Goal: Transaction & Acquisition: Download file/media

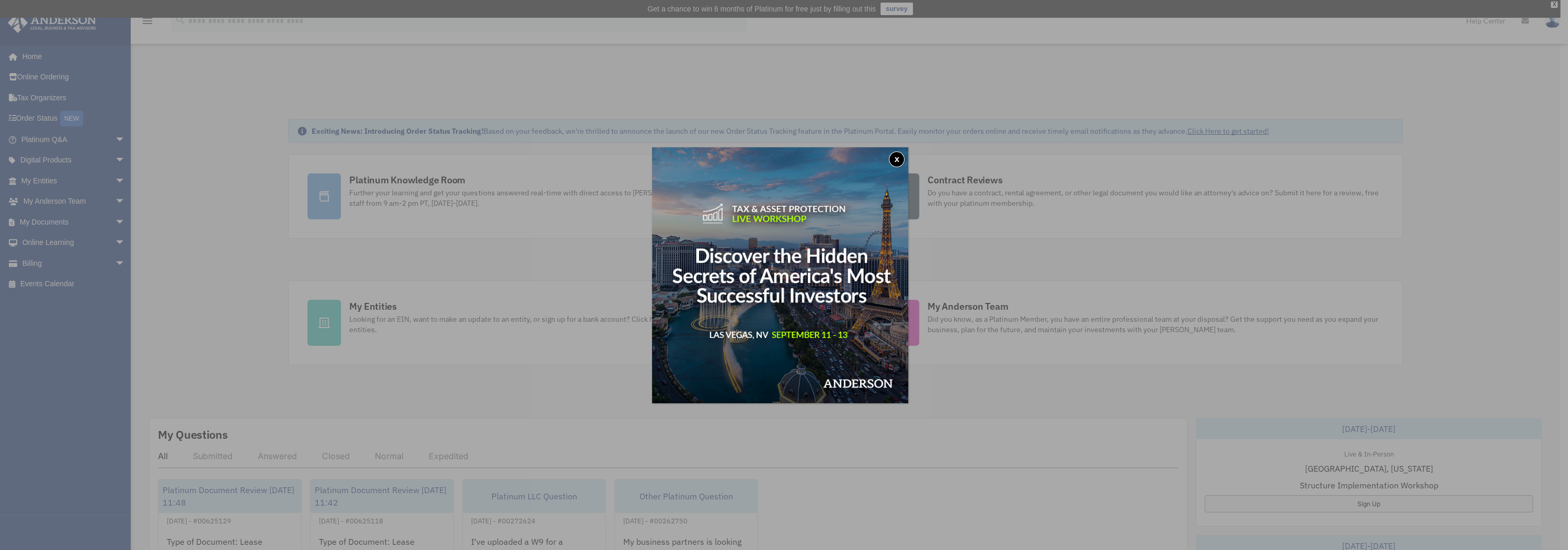
click at [899, 162] on button "x" at bounding box center [897, 160] width 16 height 16
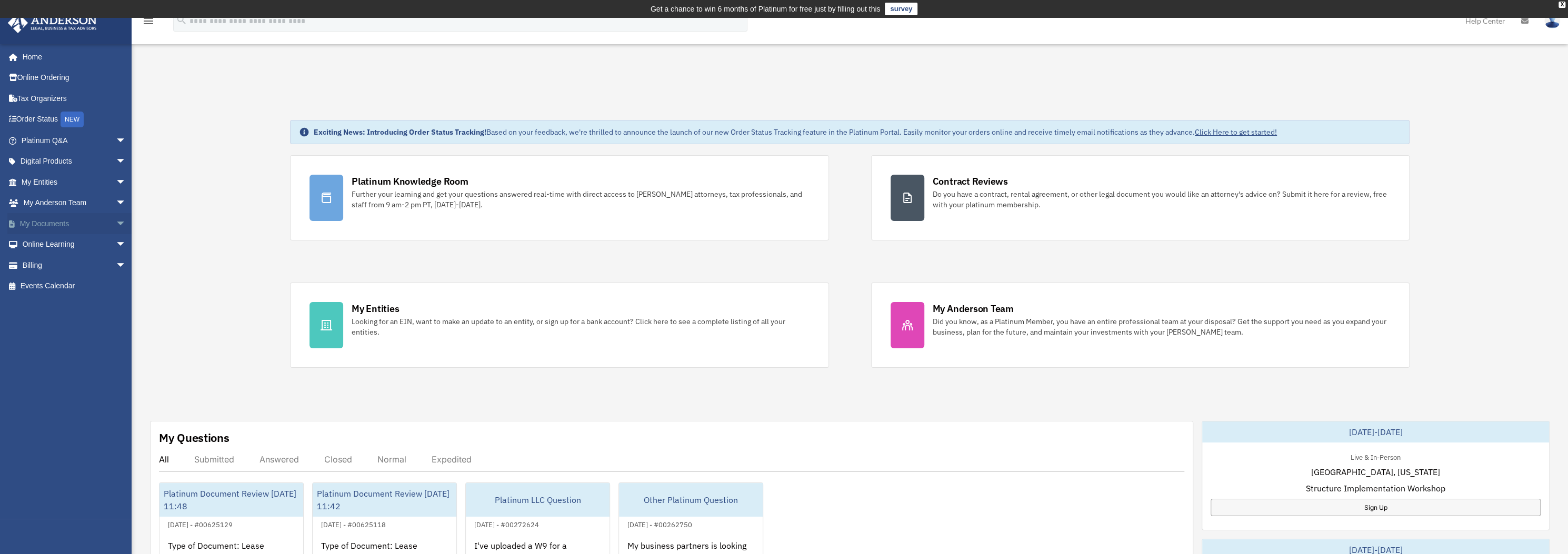
click at [62, 225] on link "My Documents arrow_drop_down" at bounding box center [74, 223] width 134 height 21
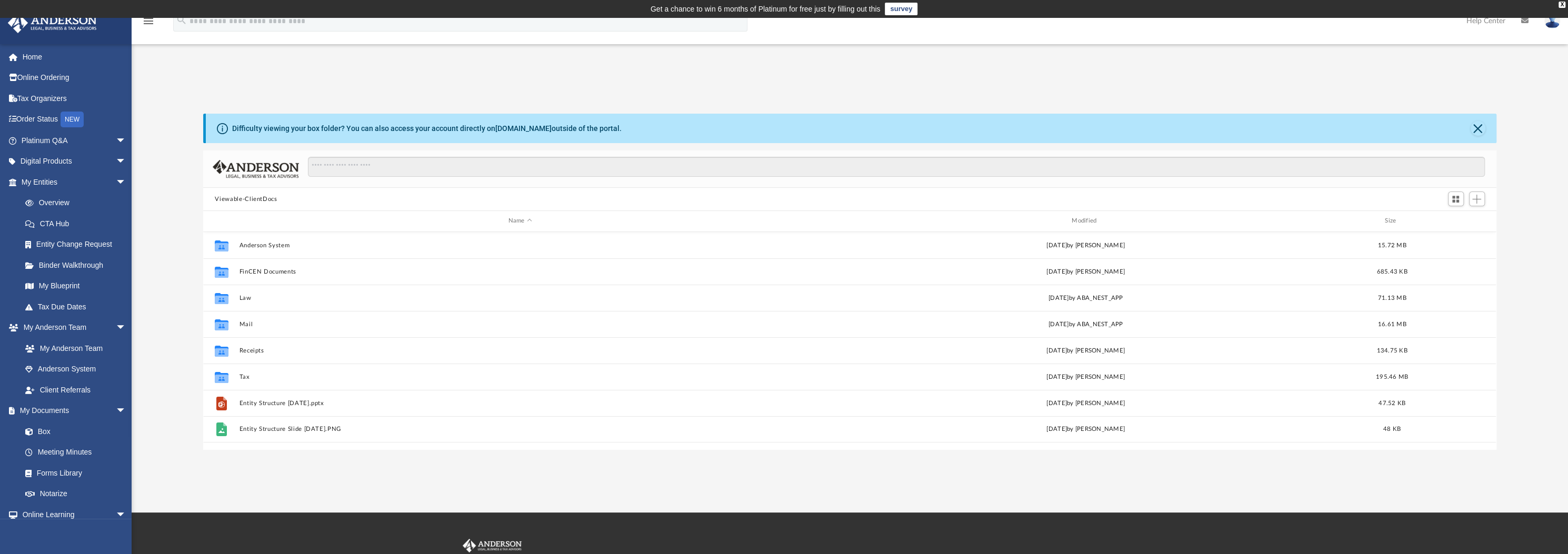
scroll to position [228, 1281]
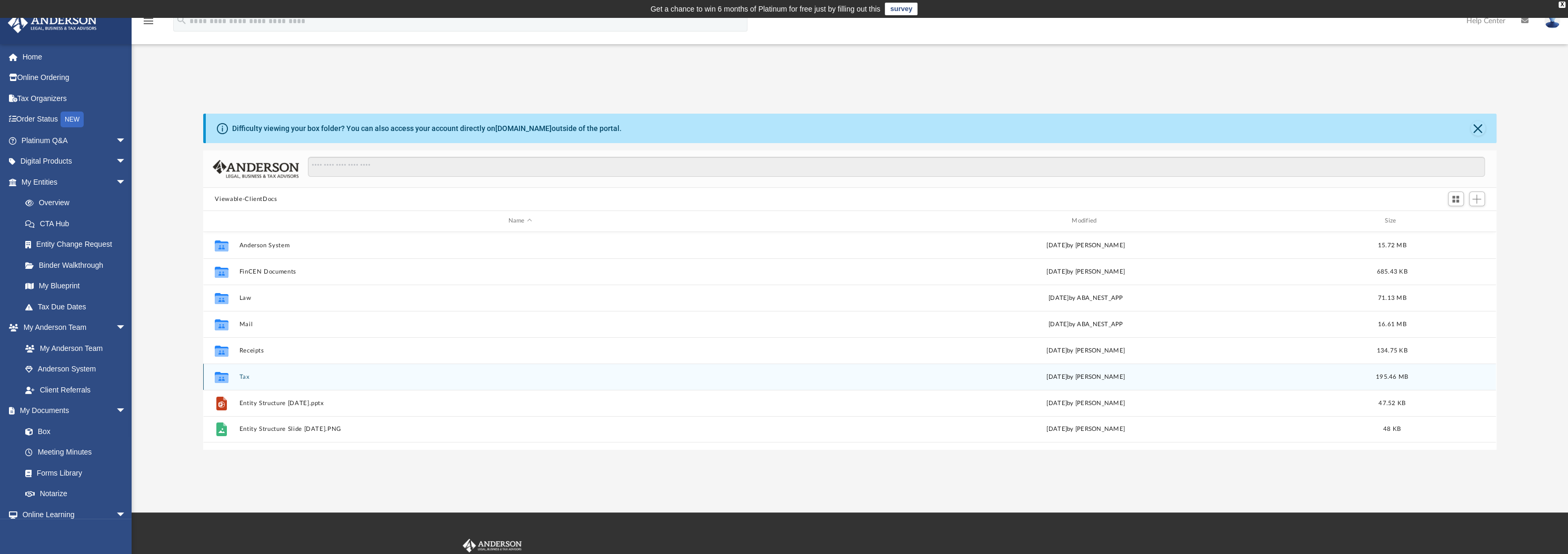
click at [245, 374] on button "Tax" at bounding box center [519, 377] width 561 height 7
click at [276, 375] on button "Waterfront Life, Inc." at bounding box center [519, 377] width 561 height 7
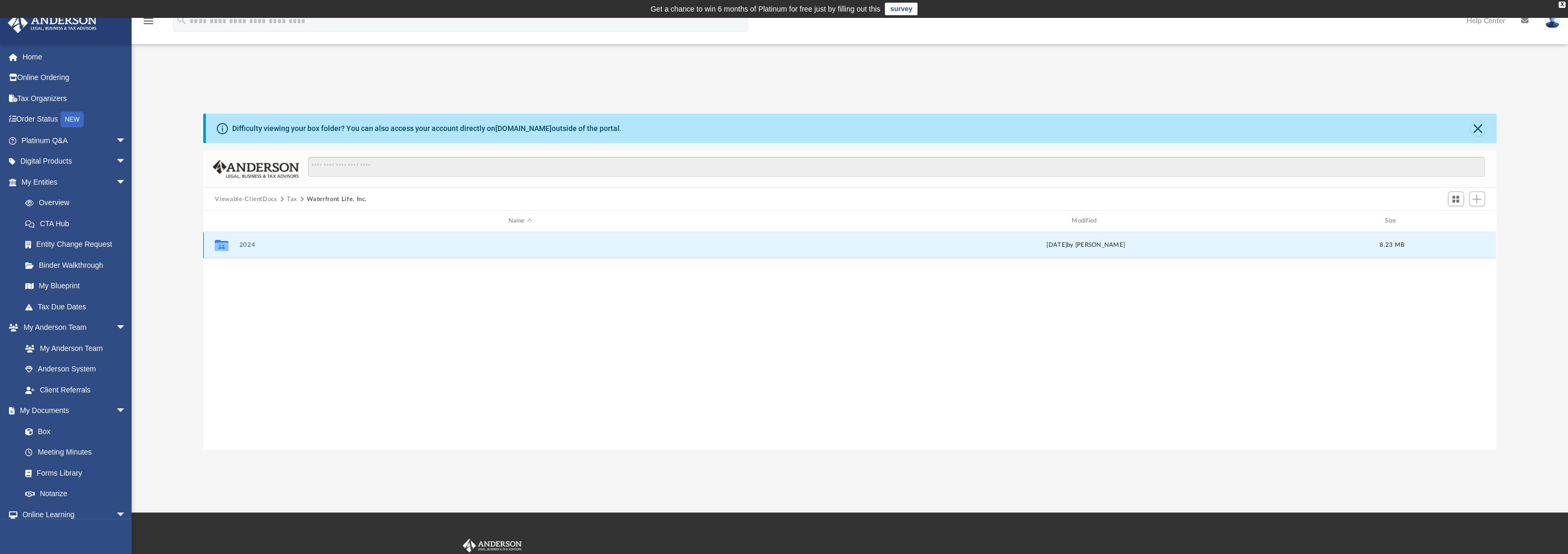
click at [250, 244] on button "2024" at bounding box center [519, 245] width 561 height 7
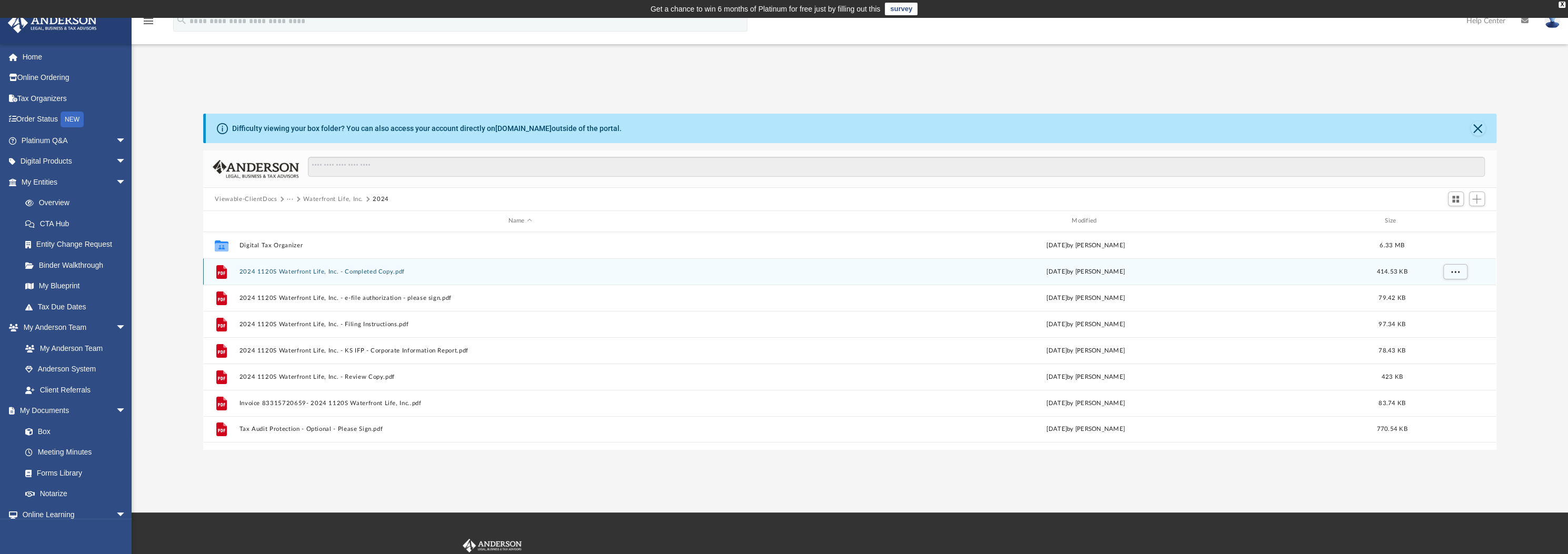
click at [353, 273] on button "2024 1120S Waterfront Life, Inc. - Completed Copy.pdf" at bounding box center [519, 271] width 561 height 7
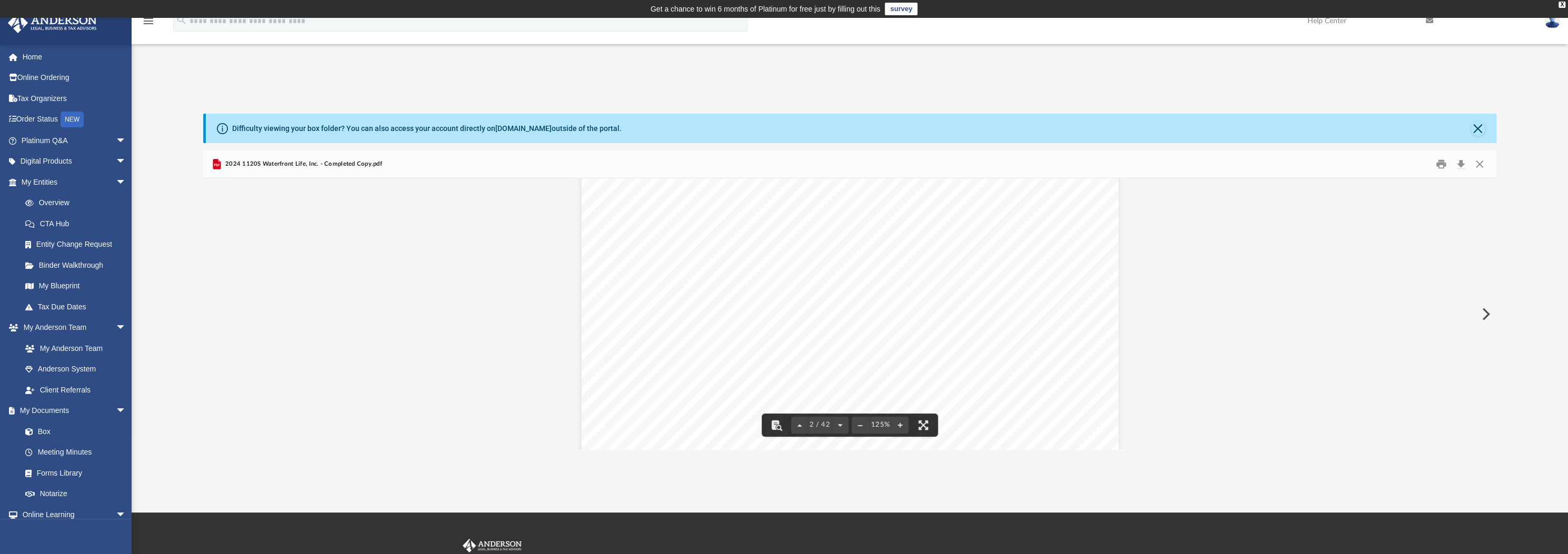
scroll to position [1122, 0]
click at [1462, 163] on button "Download" at bounding box center [1461, 164] width 19 height 16
